Goal: Task Accomplishment & Management: Manage account settings

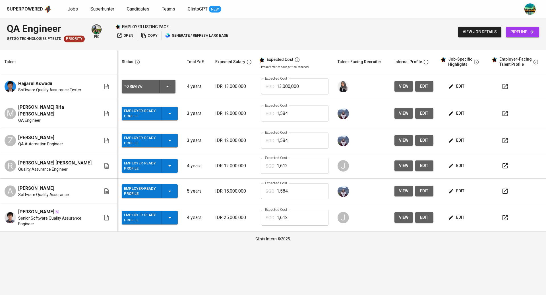
click at [455, 88] on span "edit" at bounding box center [456, 86] width 15 height 7
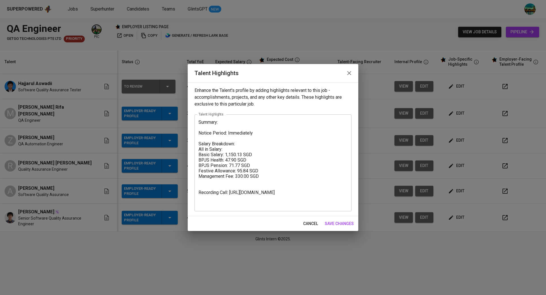
click at [348, 70] on icon "button" at bounding box center [349, 73] width 7 height 7
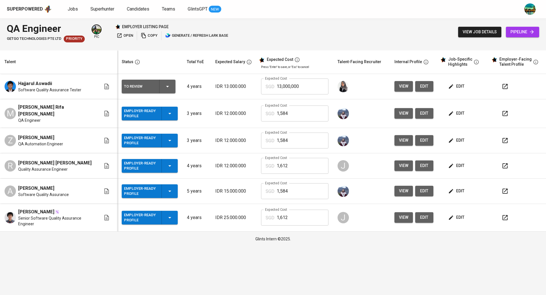
click at [458, 113] on span "edit" at bounding box center [456, 113] width 15 height 7
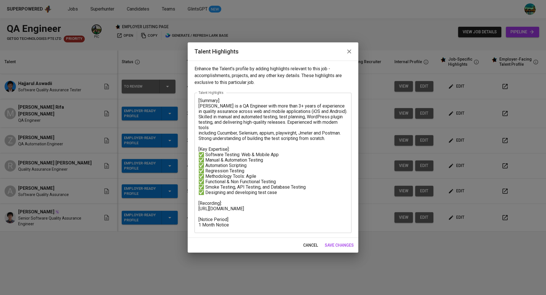
click at [350, 53] on icon "button" at bounding box center [349, 51] width 7 height 7
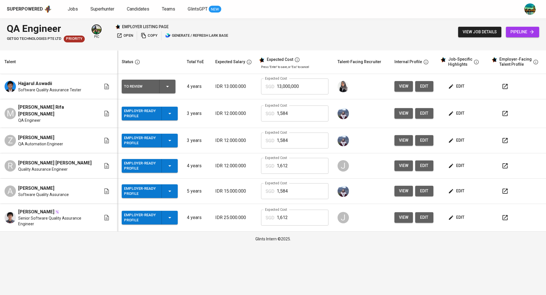
click at [462, 137] on span "edit" at bounding box center [456, 140] width 15 height 7
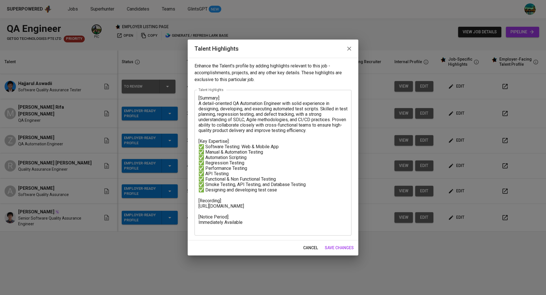
click at [349, 47] on icon "button" at bounding box center [349, 48] width 7 height 7
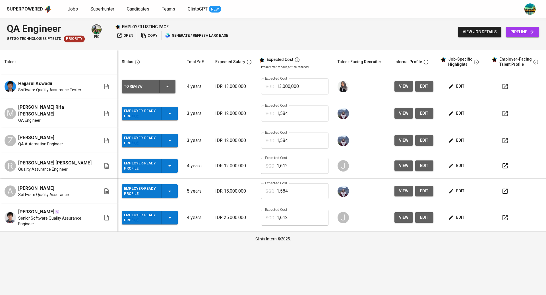
click at [463, 84] on span "edit" at bounding box center [456, 86] width 15 height 7
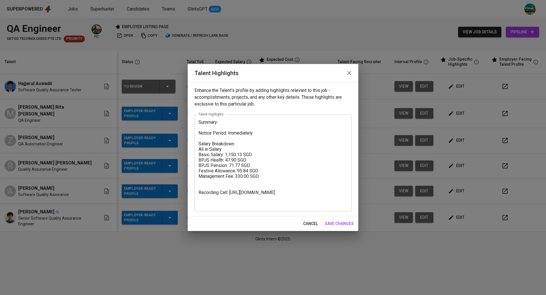
click at [349, 73] on icon "button" at bounding box center [349, 73] width 4 height 4
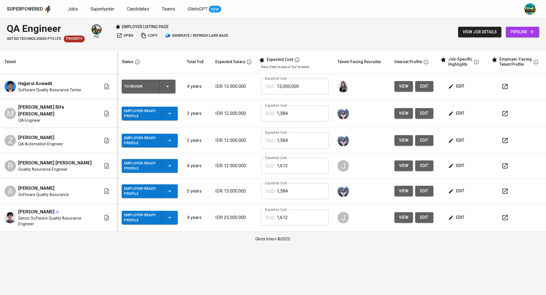
click at [459, 111] on span "edit" at bounding box center [456, 113] width 15 height 7
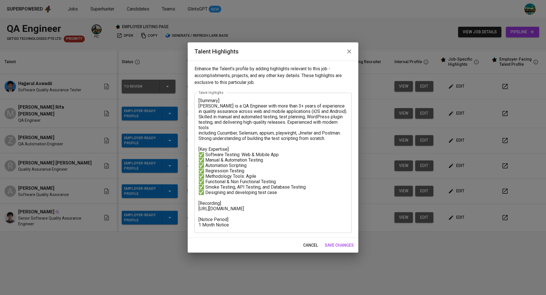
click at [349, 52] on icon "button" at bounding box center [349, 51] width 4 height 4
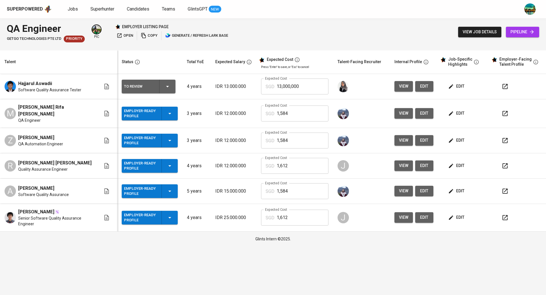
click at [457, 162] on span "edit" at bounding box center [456, 165] width 15 height 7
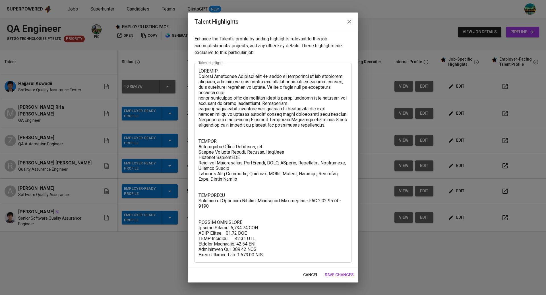
click at [353, 22] on button "button" at bounding box center [349, 22] width 14 height 14
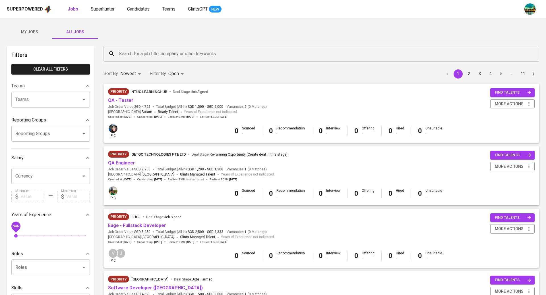
scroll to position [2, 0]
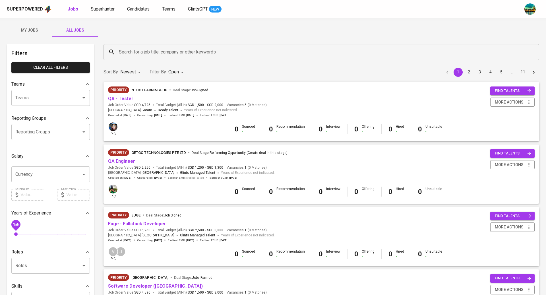
click at [156, 58] on div "Search for a job title, company or other keywords" at bounding box center [320, 52] width 435 height 16
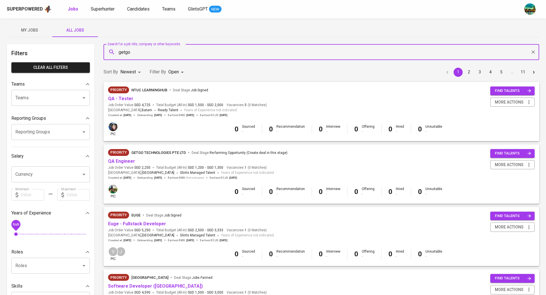
type input "getgo"
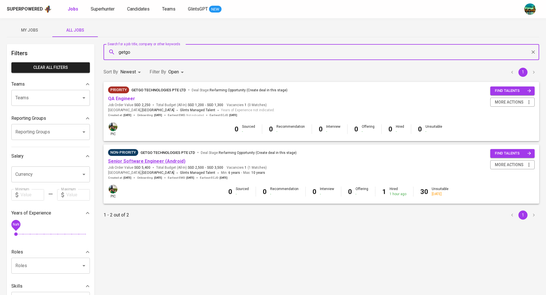
click at [148, 162] on link "Senior Software Engineer (Android)" at bounding box center [146, 160] width 77 height 5
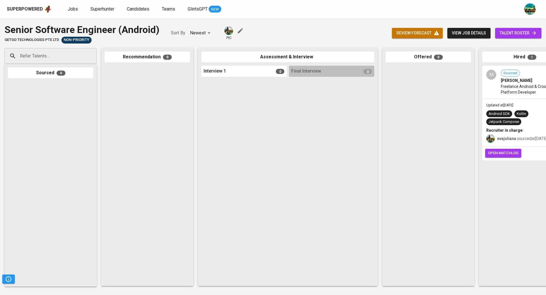
click at [508, 34] on span "talent roster" at bounding box center [517, 33] width 37 height 7
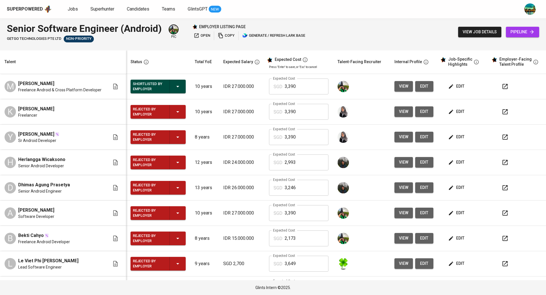
click at [448, 86] on icon "button" at bounding box center [451, 87] width 6 height 6
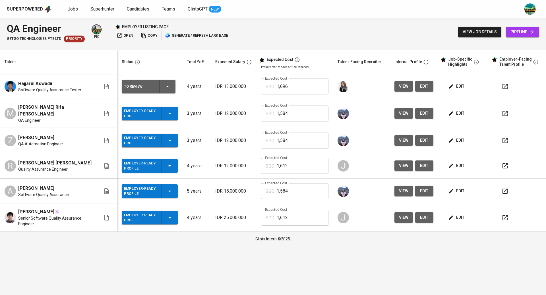
click at [507, 88] on icon "button" at bounding box center [504, 86] width 5 height 5
click at [508, 113] on icon "button" at bounding box center [504, 113] width 7 height 7
click at [456, 86] on span "edit" at bounding box center [456, 86] width 15 height 7
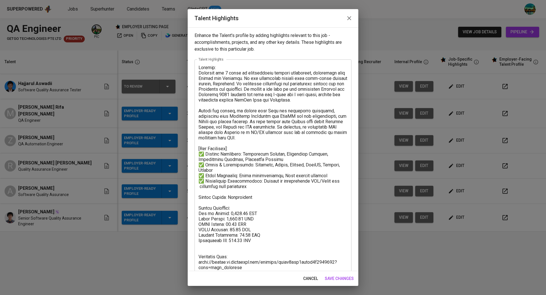
scroll to position [14, 0]
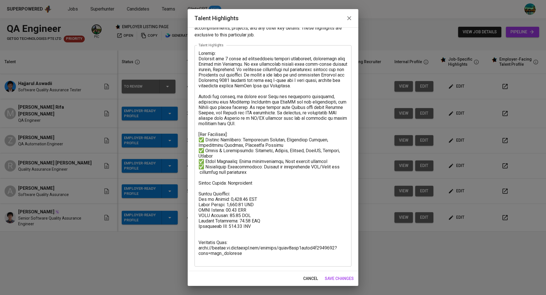
drag, startPoint x: 251, startPoint y: 261, endPoint x: 233, endPoint y: 246, distance: 24.2
click at [210, 237] on div "x Talent Highlights" at bounding box center [272, 155] width 157 height 221
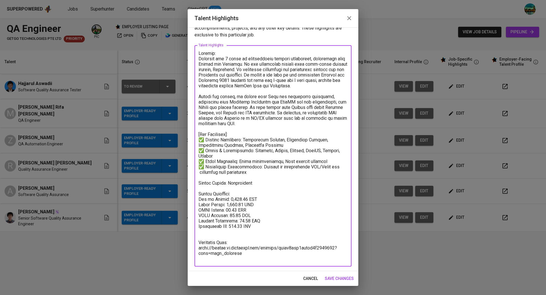
drag, startPoint x: 240, startPoint y: 258, endPoint x: 204, endPoint y: 240, distance: 39.5
click at [204, 240] on textarea at bounding box center [272, 156] width 149 height 211
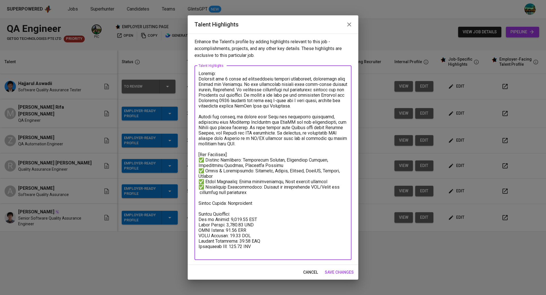
type textarea "Summary: Hajjarul has 4 years of professional working experience, especially wi…"
click at [348, 272] on span "save changes" at bounding box center [339, 272] width 29 height 7
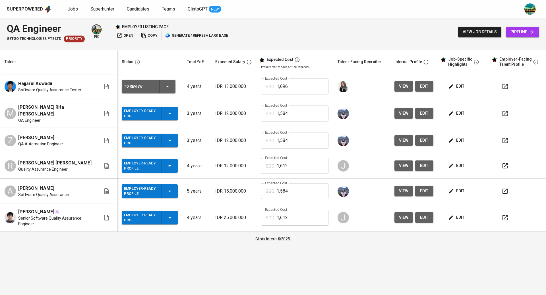
click at [505, 86] on icon "button" at bounding box center [504, 86] width 7 height 7
click at [510, 113] on button "button" at bounding box center [505, 114] width 14 height 14
click at [506, 138] on icon "button" at bounding box center [504, 140] width 5 height 5
click at [506, 165] on icon "button" at bounding box center [504, 165] width 7 height 7
click at [461, 163] on span "edit" at bounding box center [456, 165] width 15 height 7
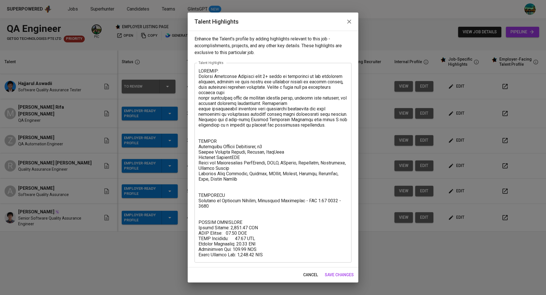
click at [209, 134] on textarea at bounding box center [272, 162] width 149 height 189
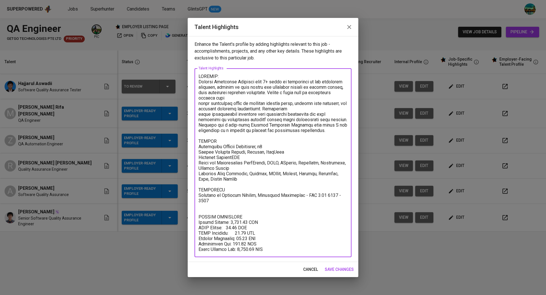
click at [204, 206] on textarea at bounding box center [272, 163] width 149 height 178
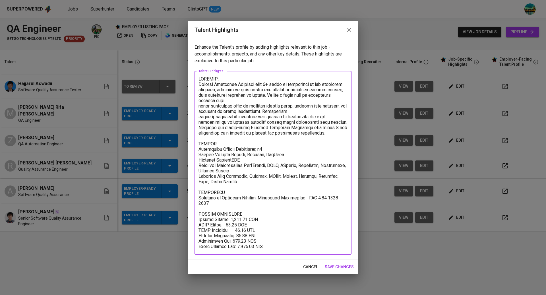
type textarea "SUMMARY: Quality Assurance Engineer with 4+ years of experience in the financia…"
click at [336, 264] on span "save changes" at bounding box center [339, 266] width 29 height 7
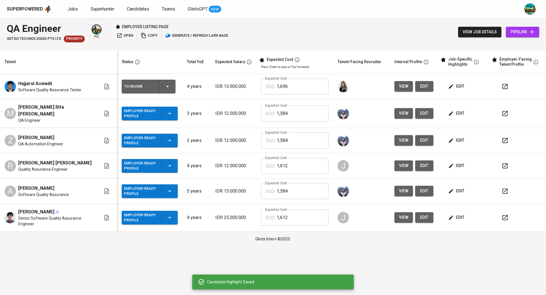
click at [461, 188] on span "edit" at bounding box center [456, 190] width 15 height 7
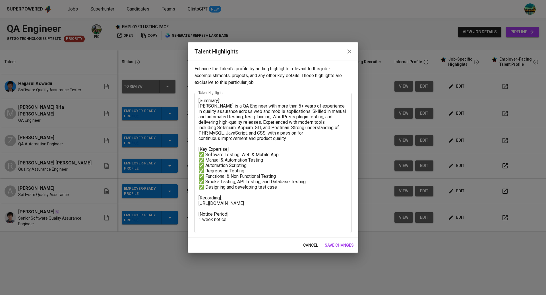
click at [350, 52] on icon "button" at bounding box center [349, 51] width 7 height 7
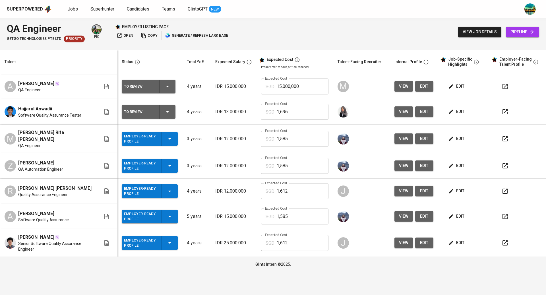
click at [505, 214] on icon "button" at bounding box center [504, 216] width 5 height 5
click at [401, 141] on button "view" at bounding box center [403, 138] width 18 height 11
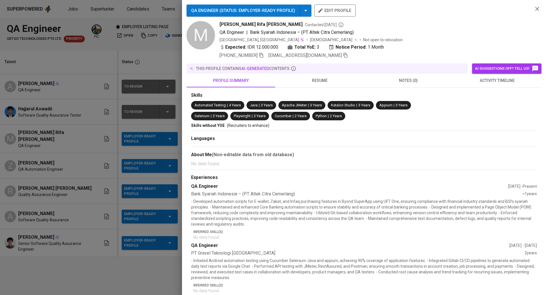
click at [313, 81] on span "resume" at bounding box center [320, 80] width 82 height 7
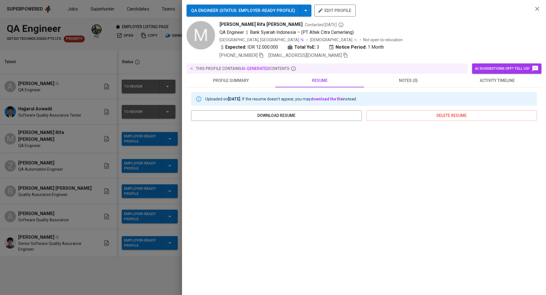
click at [145, 107] on div at bounding box center [273, 147] width 546 height 295
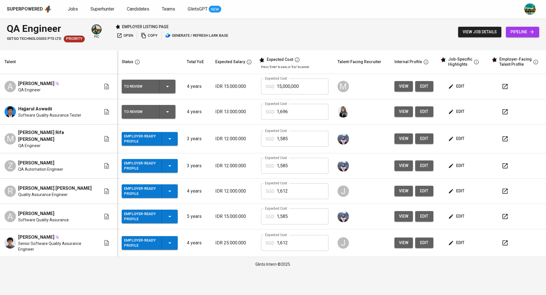
click at [451, 112] on icon "button" at bounding box center [451, 112] width 6 height 6
click at [460, 188] on span "edit" at bounding box center [456, 190] width 15 height 7
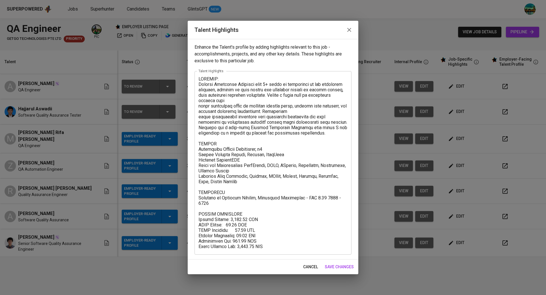
click at [309, 264] on span "cancel" at bounding box center [310, 266] width 15 height 7
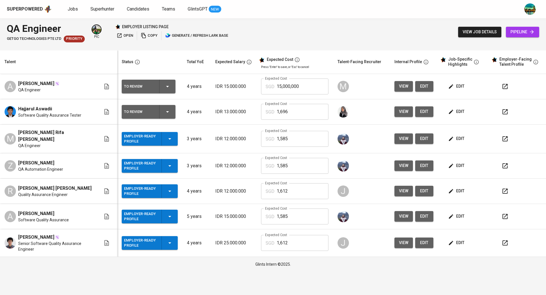
click at [168, 109] on icon "button" at bounding box center [167, 111] width 7 height 7
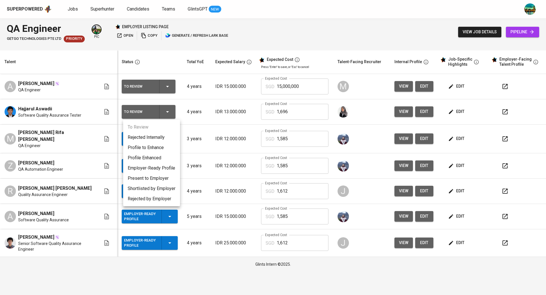
click at [155, 179] on li "Present to Employer" at bounding box center [151, 178] width 57 height 10
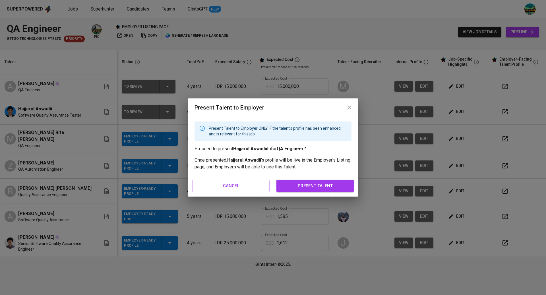
click at [297, 185] on span "present talent" at bounding box center [315, 185] width 65 height 7
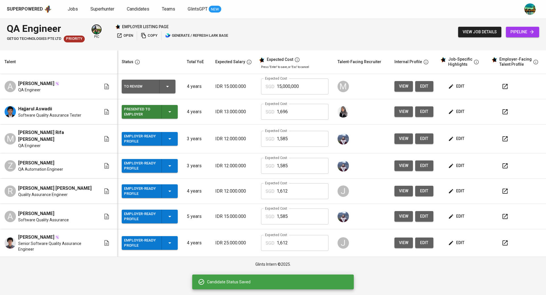
click at [173, 136] on icon "button" at bounding box center [169, 138] width 7 height 7
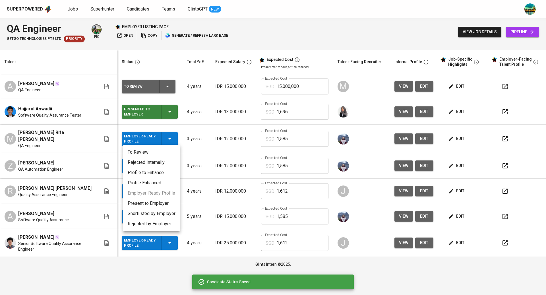
click at [163, 206] on li "Present to Employer" at bounding box center [151, 203] width 57 height 10
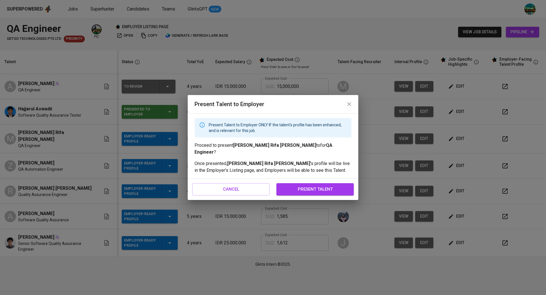
click at [302, 188] on span "present talent" at bounding box center [315, 188] width 65 height 7
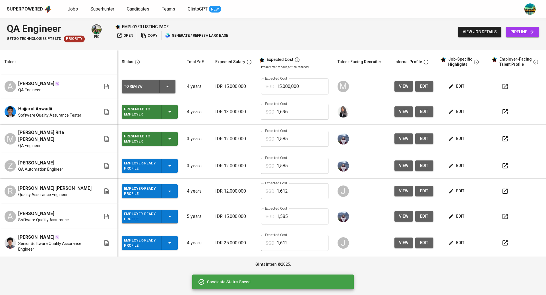
click at [175, 160] on div "Employer-Ready Profile" at bounding box center [149, 166] width 51 height 14
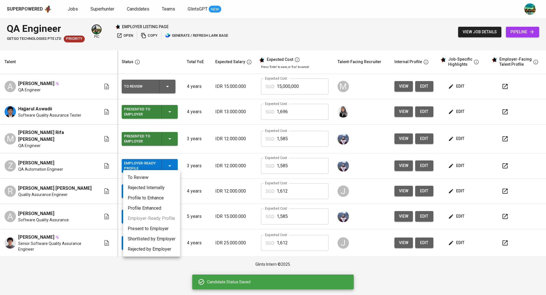
click at [162, 228] on li "Present to Employer" at bounding box center [151, 228] width 57 height 10
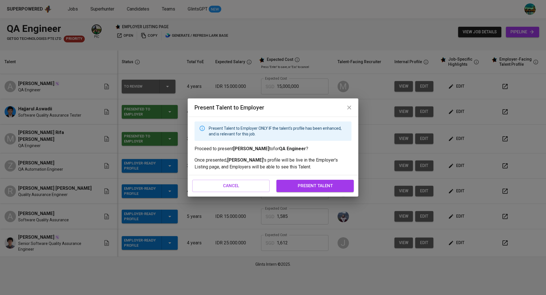
click at [321, 188] on span "present talent" at bounding box center [315, 185] width 65 height 7
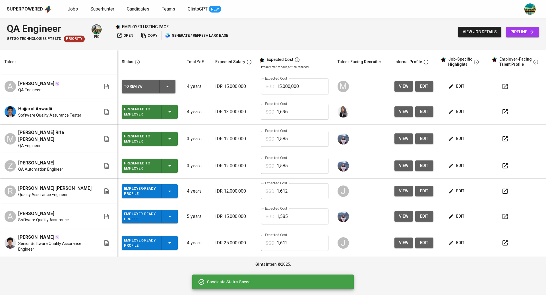
click at [173, 188] on icon "button" at bounding box center [169, 191] width 7 height 7
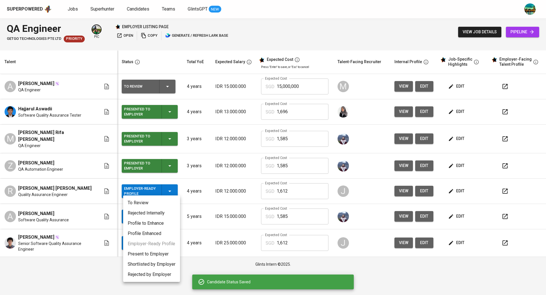
click at [158, 252] on li "Present to Employer" at bounding box center [151, 254] width 57 height 10
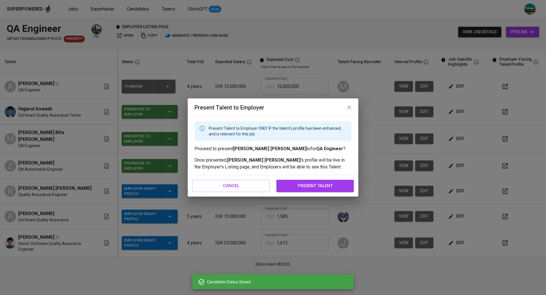
click at [299, 186] on span "present talent" at bounding box center [315, 185] width 65 height 7
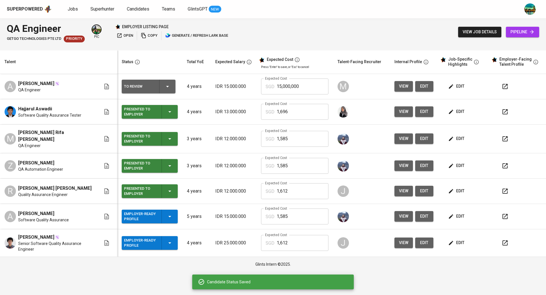
click at [174, 217] on div "Employer-Ready Profile" at bounding box center [149, 216] width 51 height 14
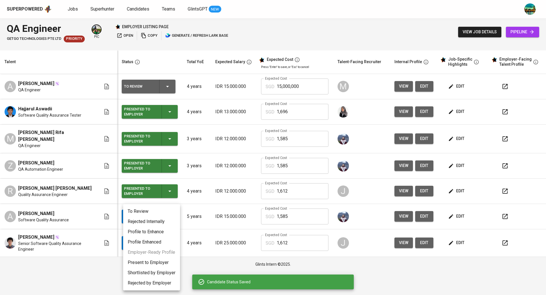
click at [161, 260] on li "Present to Employer" at bounding box center [151, 262] width 57 height 10
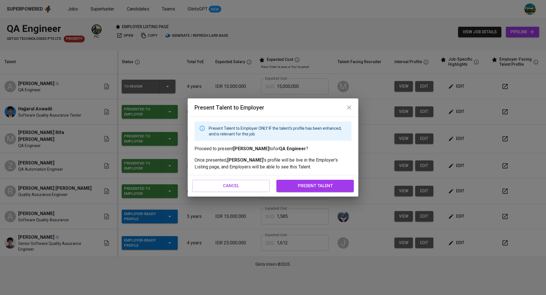
click at [315, 182] on span "present talent" at bounding box center [315, 185] width 65 height 7
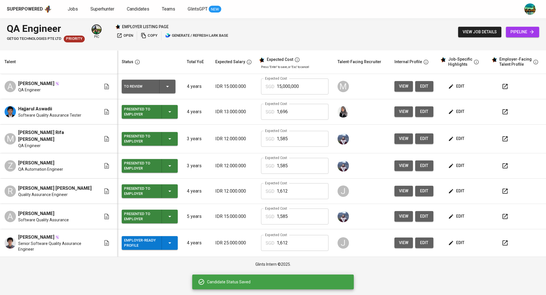
click at [174, 242] on div "Employer-Ready Profile" at bounding box center [149, 243] width 51 height 14
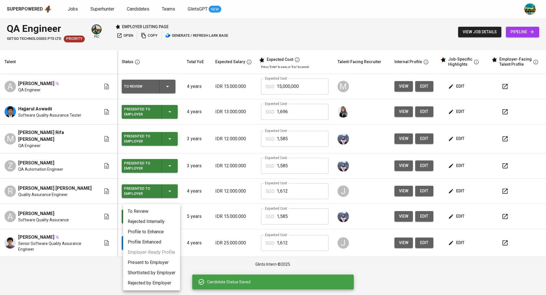
click at [154, 261] on li "Present to Employer" at bounding box center [151, 262] width 57 height 10
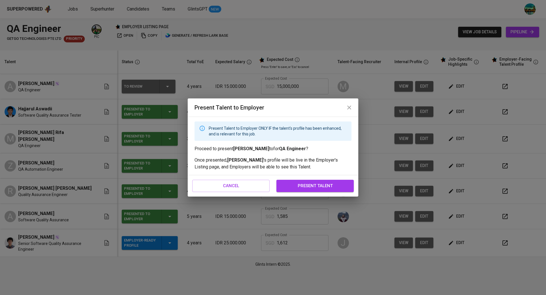
click at [319, 187] on span "present talent" at bounding box center [315, 185] width 65 height 7
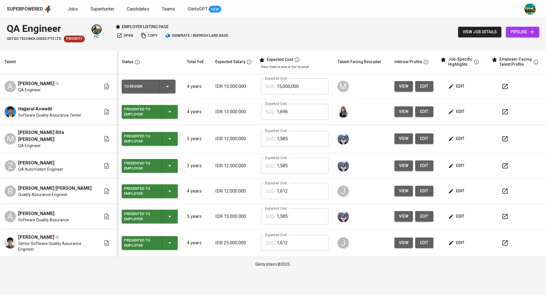
click at [395, 86] on button "view" at bounding box center [403, 86] width 18 height 11
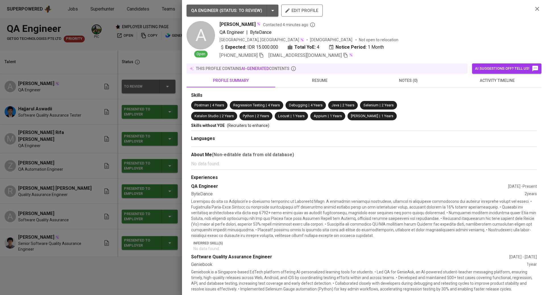
click at [325, 77] on span "resume" at bounding box center [320, 80] width 82 height 7
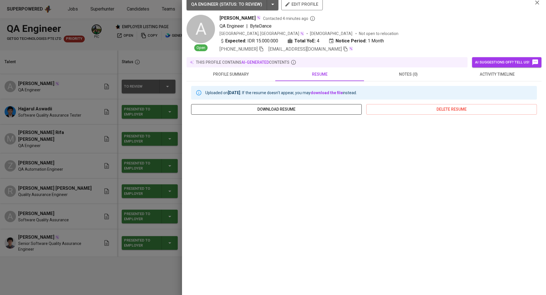
scroll to position [7, 0]
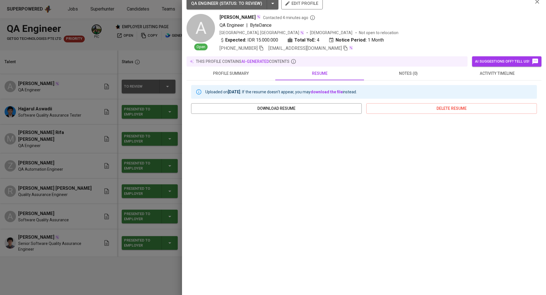
click at [153, 141] on div at bounding box center [273, 147] width 546 height 295
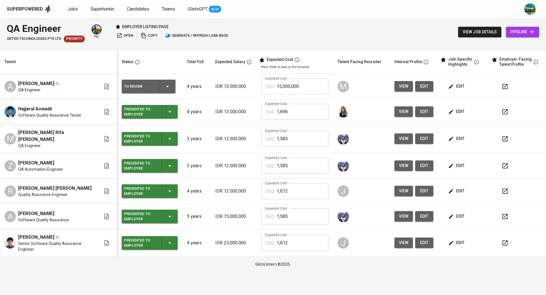
click at [461, 83] on span "edit" at bounding box center [456, 86] width 15 height 7
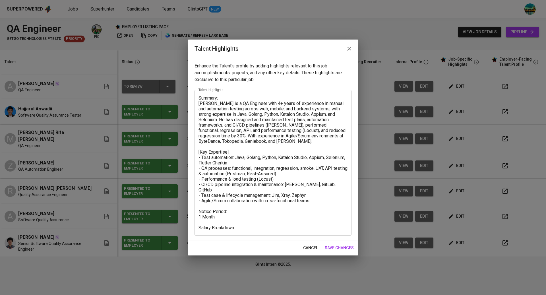
click at [349, 47] on icon "button" at bounding box center [349, 48] width 7 height 7
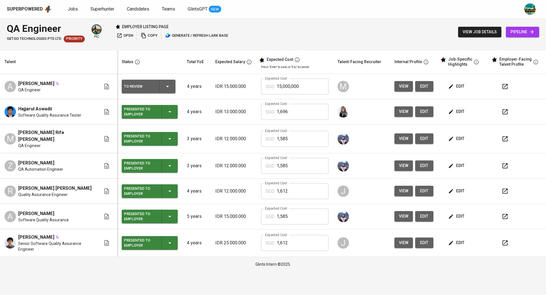
click at [400, 135] on span "view" at bounding box center [403, 138] width 9 height 7
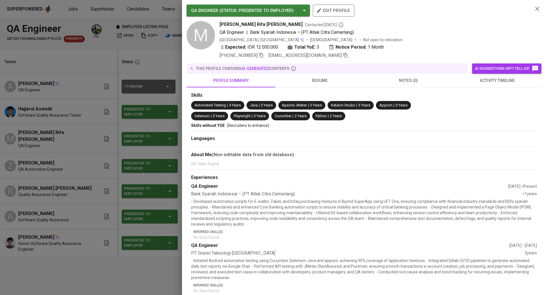
click at [319, 85] on button "resume" at bounding box center [319, 81] width 89 height 14
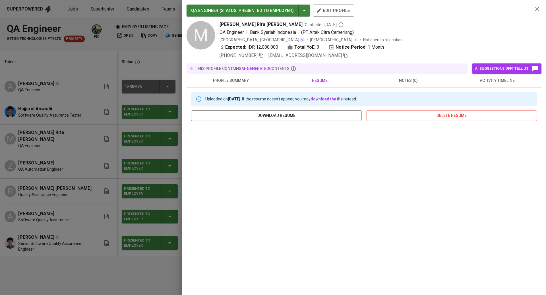
click at [537, 6] on icon "button" at bounding box center [537, 8] width 7 height 7
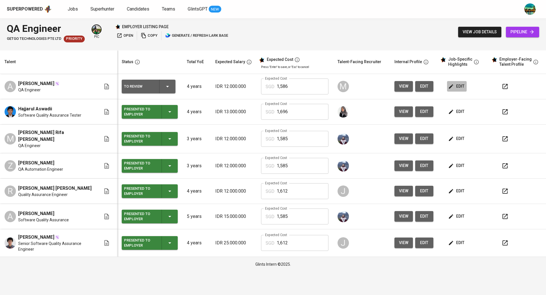
click at [456, 86] on span "edit" at bounding box center [456, 86] width 15 height 7
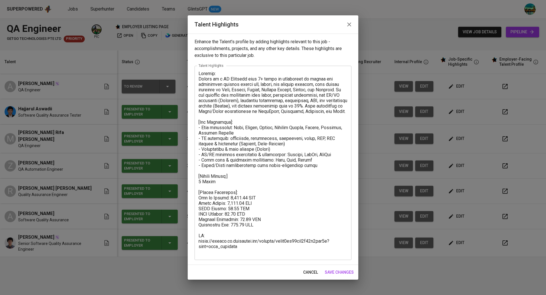
drag, startPoint x: 252, startPoint y: 256, endPoint x: 203, endPoint y: 239, distance: 51.8
click at [203, 239] on div "x Talent Highlights" at bounding box center [272, 163] width 157 height 194
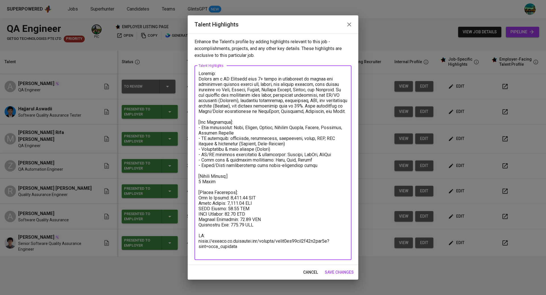
drag, startPoint x: 249, startPoint y: 253, endPoint x: 204, endPoint y: 238, distance: 46.7
click at [204, 238] on textarea at bounding box center [272, 163] width 149 height 184
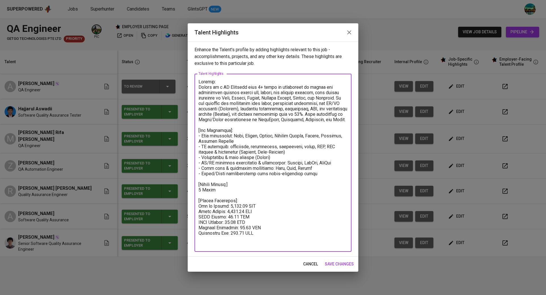
type textarea "Summary: [PERSON_NAME] is a QA Engineer with 4+ years of experience in manual a…"
click at [335, 263] on span "save changes" at bounding box center [339, 263] width 29 height 7
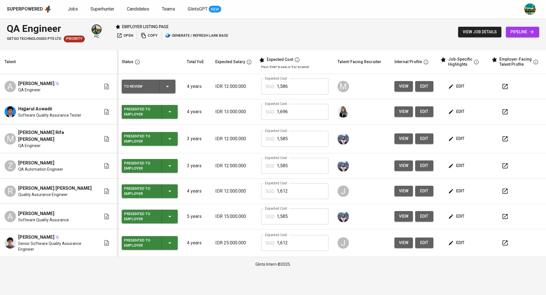
click at [173, 85] on div "To Review" at bounding box center [148, 87] width 49 height 14
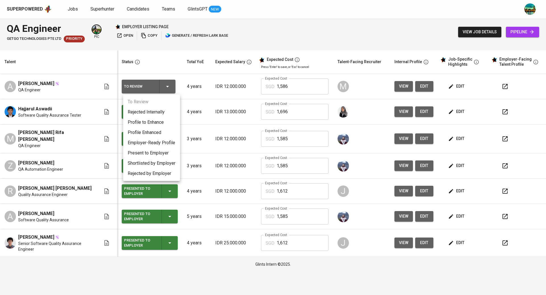
click at [159, 152] on li "Present to Employer" at bounding box center [151, 153] width 57 height 10
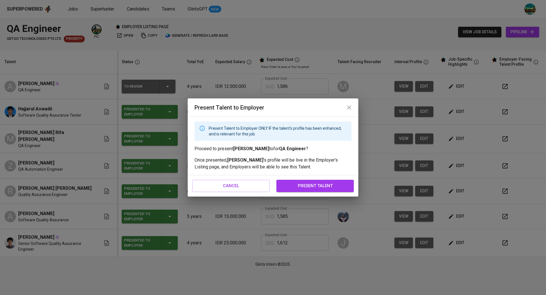
click at [314, 184] on span "present talent" at bounding box center [315, 185] width 65 height 7
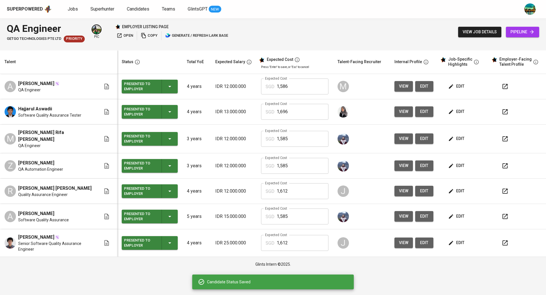
click at [124, 38] on span "open" at bounding box center [125, 35] width 16 height 7
